Goal: Task Accomplishment & Management: Use online tool/utility

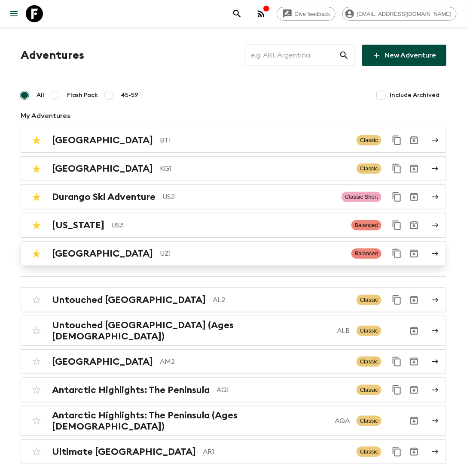
click at [160, 255] on p "UZ1" at bounding box center [252, 254] width 185 height 10
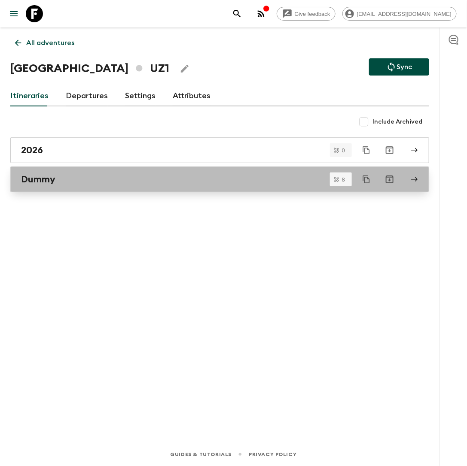
click at [69, 174] on div "Dummy" at bounding box center [211, 179] width 381 height 11
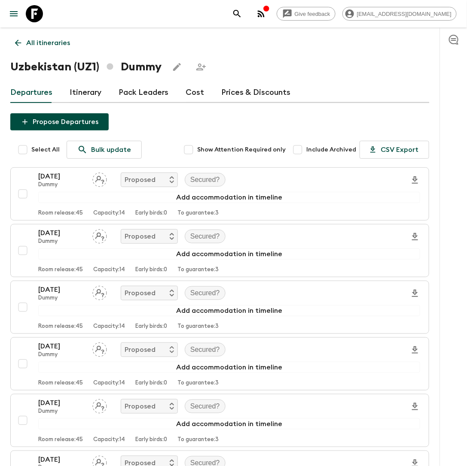
click at [87, 90] on link "Itinerary" at bounding box center [86, 92] width 32 height 21
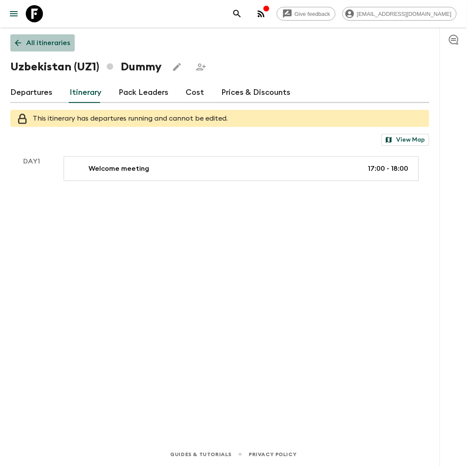
click at [48, 43] on p "All itineraries" at bounding box center [48, 43] width 44 height 10
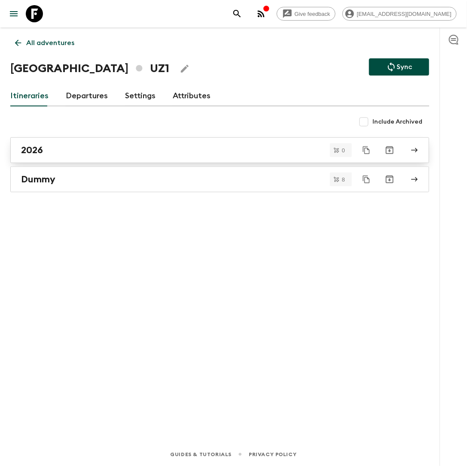
click at [74, 153] on div "2026" at bounding box center [211, 150] width 381 height 11
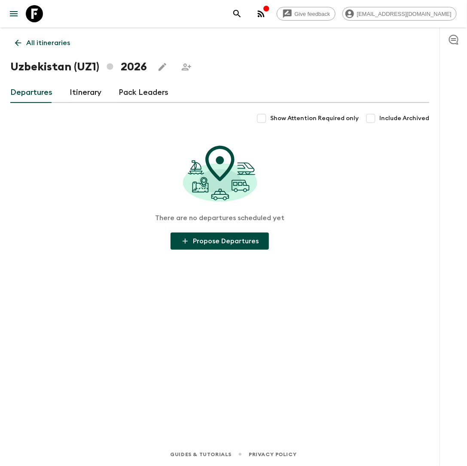
click at [75, 81] on div "All itineraries [GEOGRAPHIC_DATA] (UZ1) 2026 Departures Itinerary Pack Leaders …" at bounding box center [219, 223] width 439 height 392
click at [77, 91] on link "Itinerary" at bounding box center [86, 92] width 32 height 21
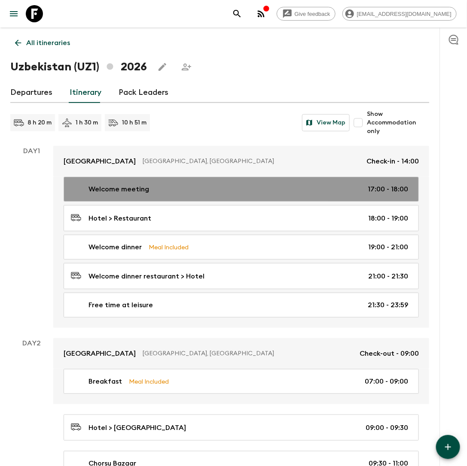
click at [129, 193] on p "Welcome meeting" at bounding box center [118, 189] width 61 height 10
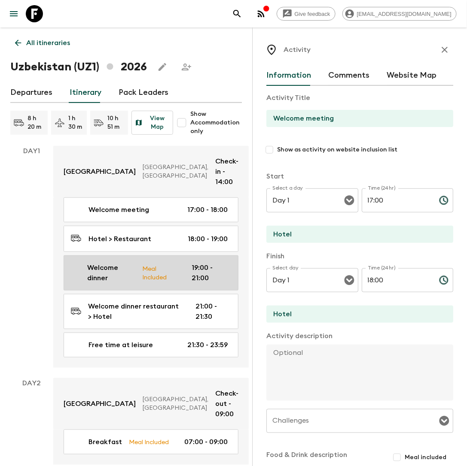
click at [115, 269] on p "Welcome dinner" at bounding box center [111, 273] width 48 height 21
type input "Welcome dinner"
type input "Family restaurant"
type textarea "Join a master chef for welcome dinner and take part in an immersive experience …"
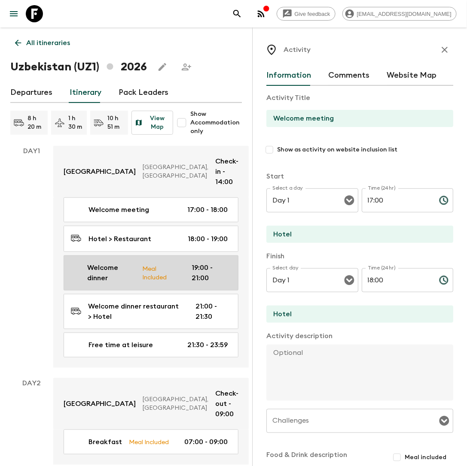
checkbox input "true"
type textarea "Vegetarian option available"
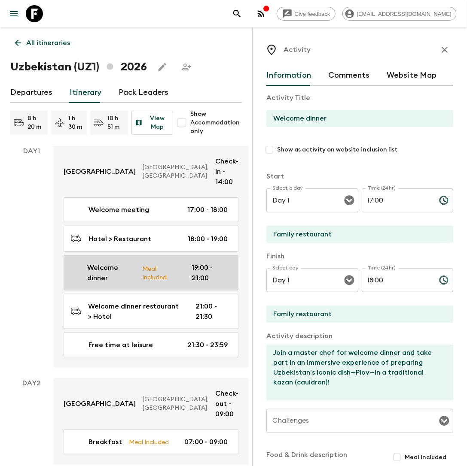
type input "19:00"
type input "21:00"
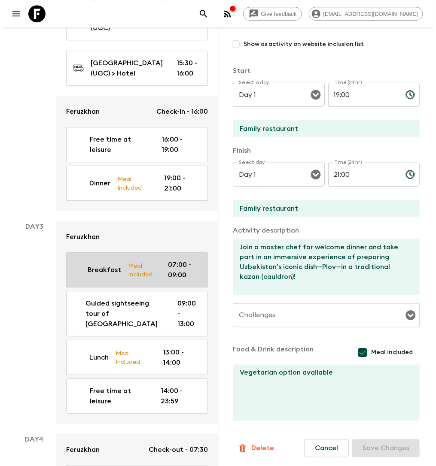
scroll to position [666, 0]
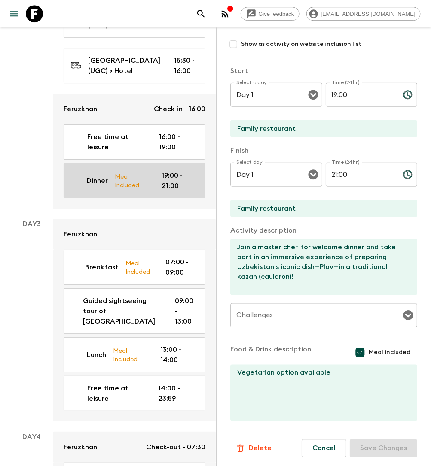
click at [103, 186] on p "Dinner" at bounding box center [97, 181] width 21 height 10
type input "Dinner"
type input "Restaurant"
type textarea "Enjoy dinner on a rooftop terrace overlooking [GEOGRAPHIC_DATA], savouring Khiv…"
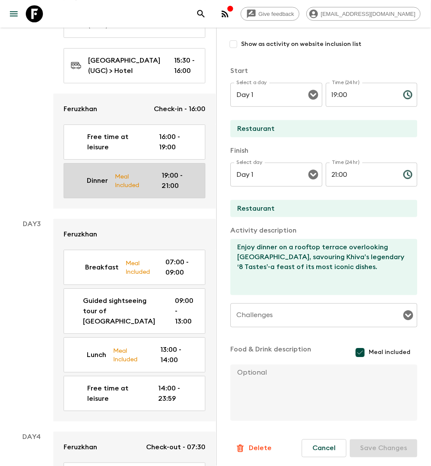
type input "Day 2"
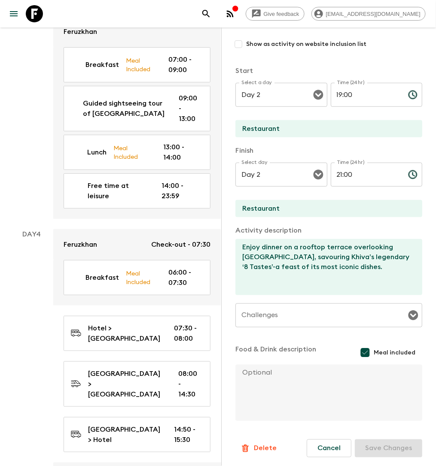
scroll to position [841, 0]
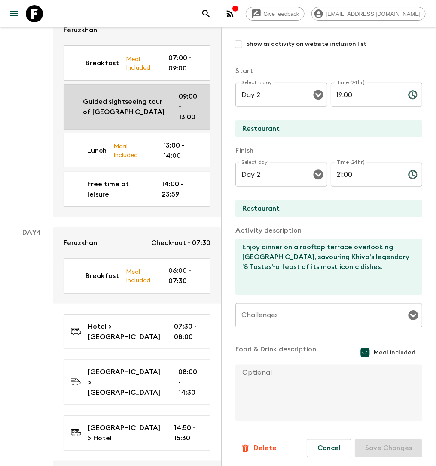
click at [116, 117] on p "Guided sightseeing tour of [GEOGRAPHIC_DATA]" at bounding box center [124, 107] width 82 height 21
type input "Guided sightseeing tour of [GEOGRAPHIC_DATA]"
checkbox input "true"
type input "Khiva"
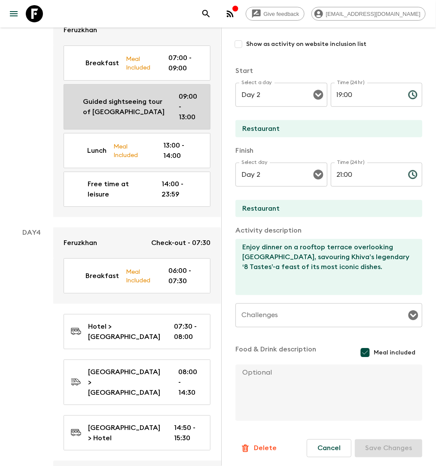
type textarea "Half day guided siteseeng tour of [GEOGRAPHIC_DATA], visit [GEOGRAPHIC_DATA], a…"
checkbox input "false"
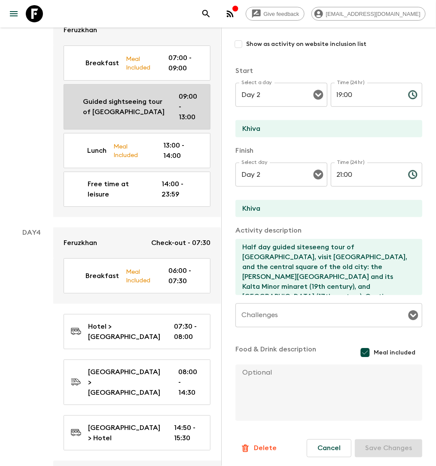
type input "Day 3"
type input "09:00"
type input "Day 3"
type input "13:00"
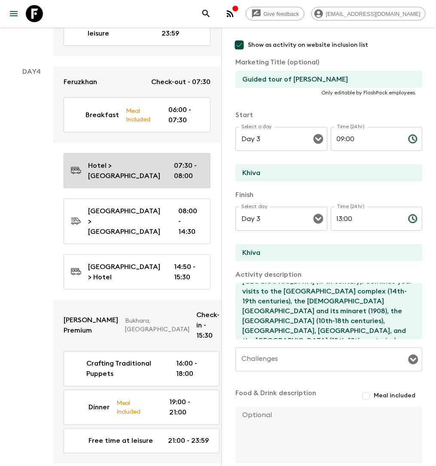
scroll to position [1003, 0]
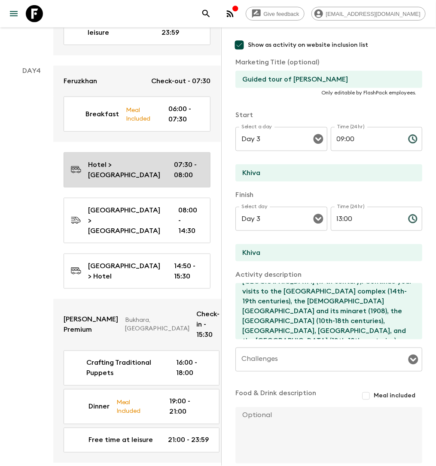
click at [121, 170] on p "Hotel > [GEOGRAPHIC_DATA]" at bounding box center [124, 170] width 72 height 21
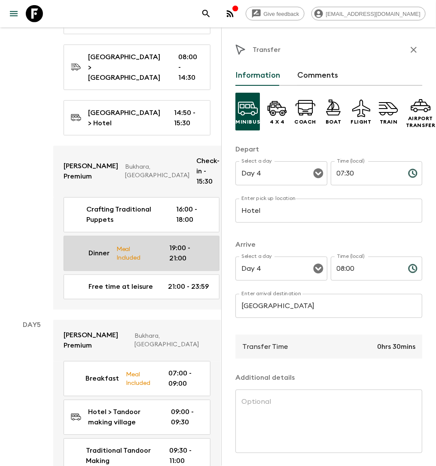
scroll to position [1157, 0]
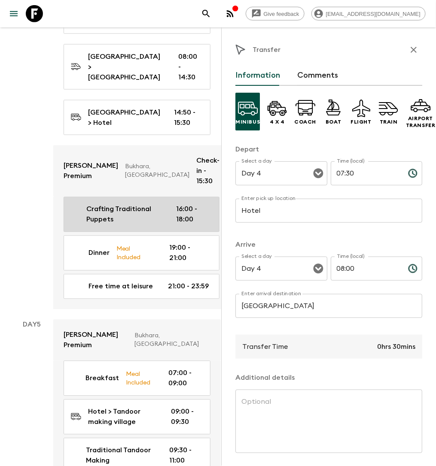
click at [128, 204] on p "Crafting Traditional Puppets" at bounding box center [124, 214] width 76 height 21
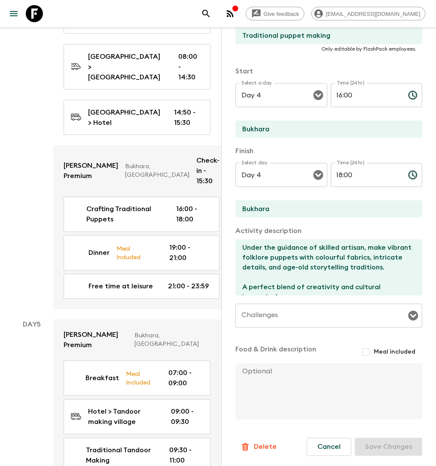
click at [298, 261] on textarea "Under the guidance of skilled artisan, make vibrant folklore puppets with colou…" at bounding box center [325, 268] width 180 height 56
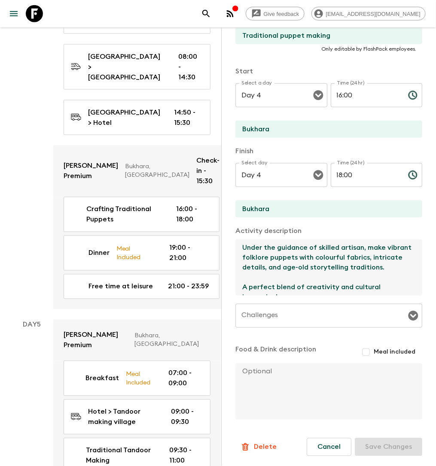
click at [298, 261] on textarea "Under the guidance of skilled artisan, make vibrant folklore puppets with colou…" at bounding box center [325, 268] width 180 height 56
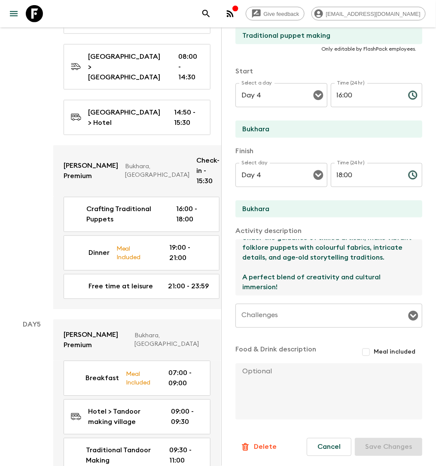
scroll to position [19, 0]
click at [285, 280] on textarea "Under the guidance of skilled artisan, make vibrant folklore puppets with colou…" at bounding box center [325, 268] width 180 height 56
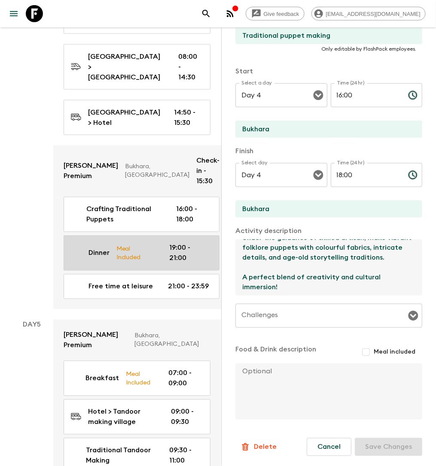
click at [148, 249] on p "Meal Included" at bounding box center [136, 253] width 40 height 18
type input "Dinner"
checkbox input "false"
type input "[PERSON_NAME] Workshop"
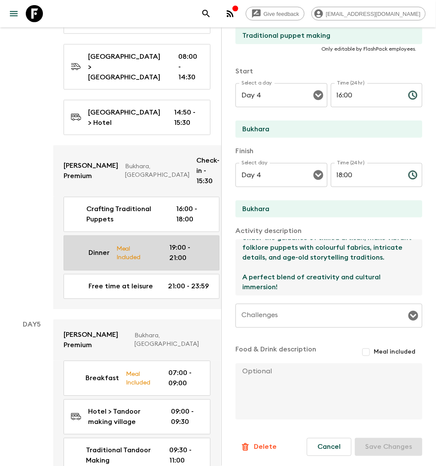
type textarea "Indulge in a memorable dining experience at [PERSON_NAME] Workshop, where your …"
checkbox input "true"
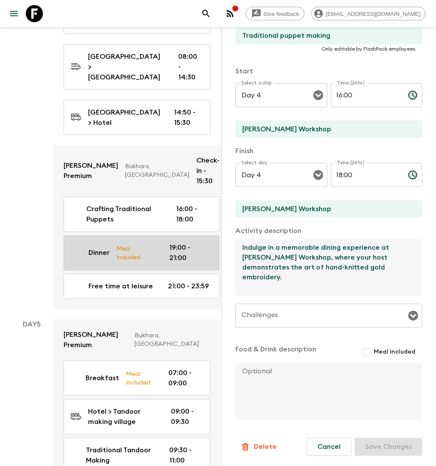
type input "19:00"
type input "21:00"
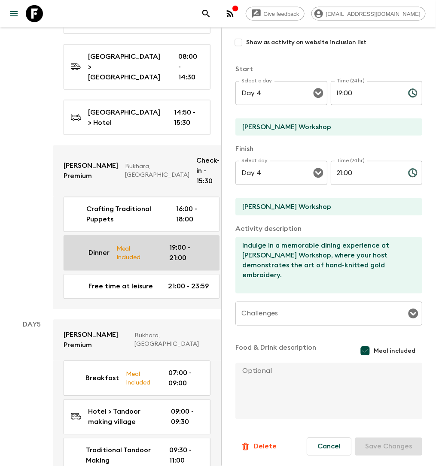
scroll to position [107, 0]
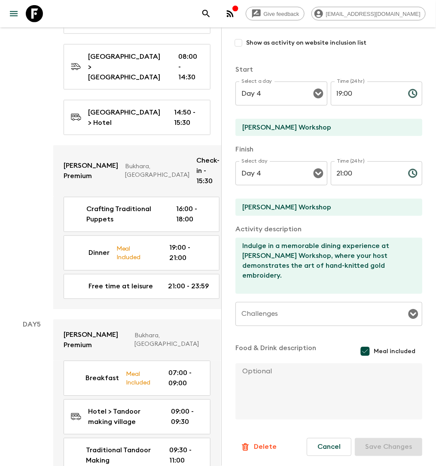
click at [295, 261] on textarea "Indulge in a memorable dining experience at [PERSON_NAME] Workshop, where your …" at bounding box center [325, 266] width 180 height 56
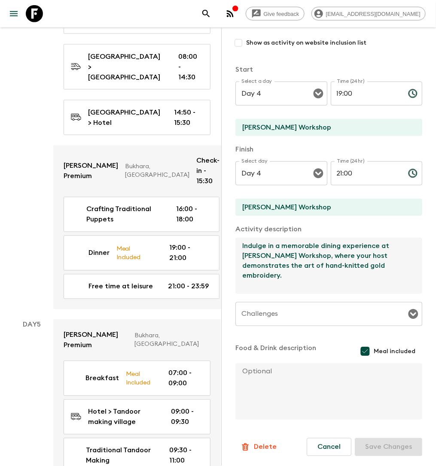
click at [295, 261] on textarea "Indulge in a memorable dining experience at [PERSON_NAME] Workshop, where your …" at bounding box center [325, 266] width 180 height 56
click at [298, 274] on textarea "Indulge in a memorable dining experience at [PERSON_NAME] Workshop, where your …" at bounding box center [325, 266] width 180 height 56
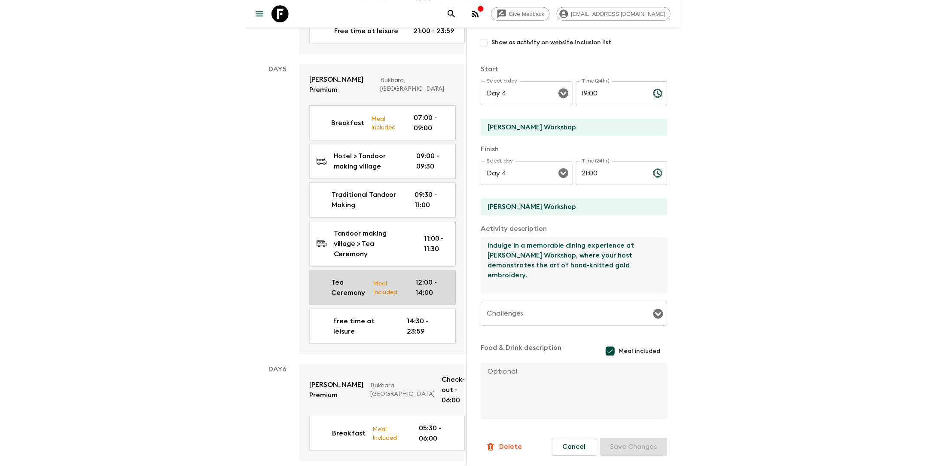
scroll to position [1416, 0]
